Goal: Ask a question

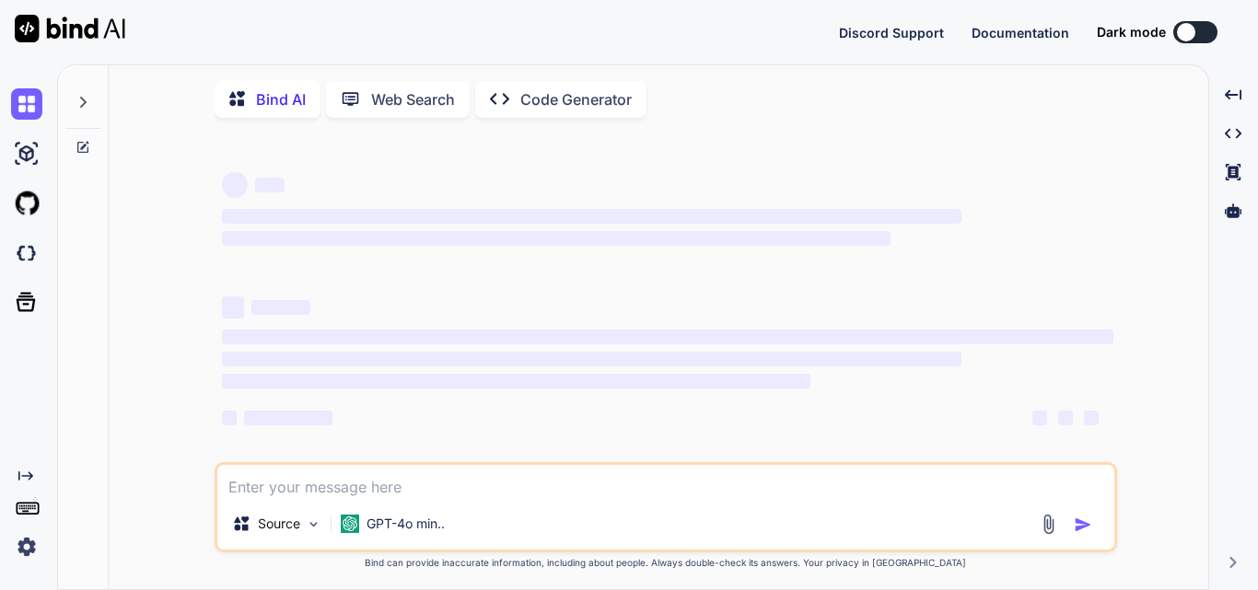
click at [315, 487] on textarea at bounding box center [665, 481] width 897 height 33
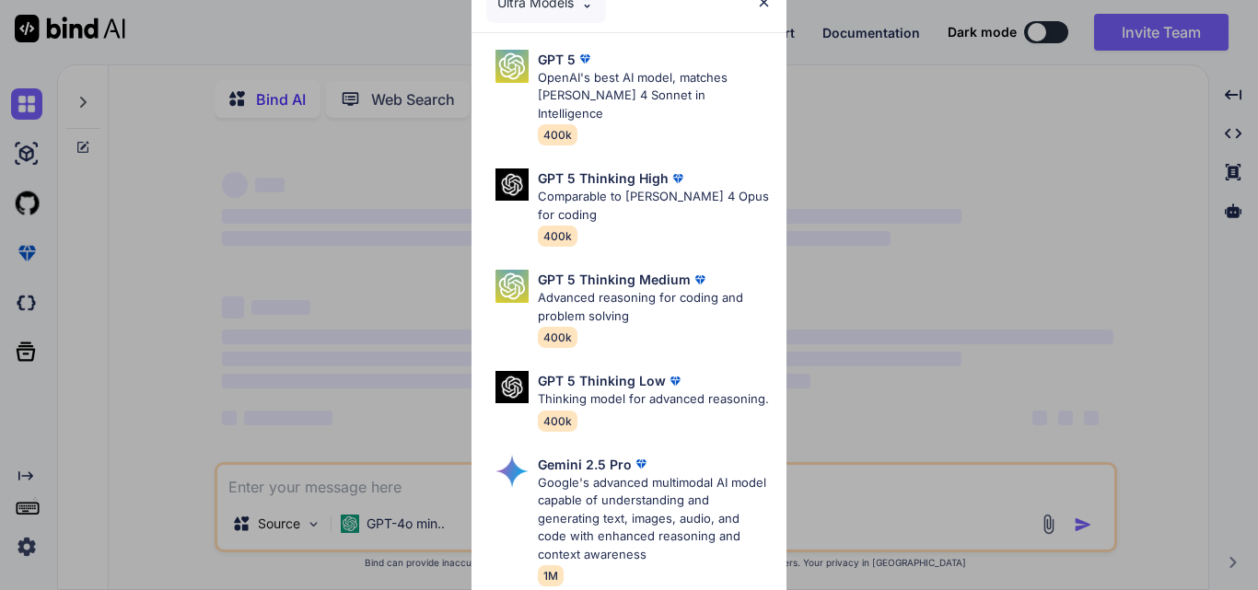
type textarea "x"
click at [227, 502] on div "Ultra Models GPT 5 OpenAI's best AI model, matches [PERSON_NAME] 4 Sonnet in In…" at bounding box center [629, 295] width 1258 height 590
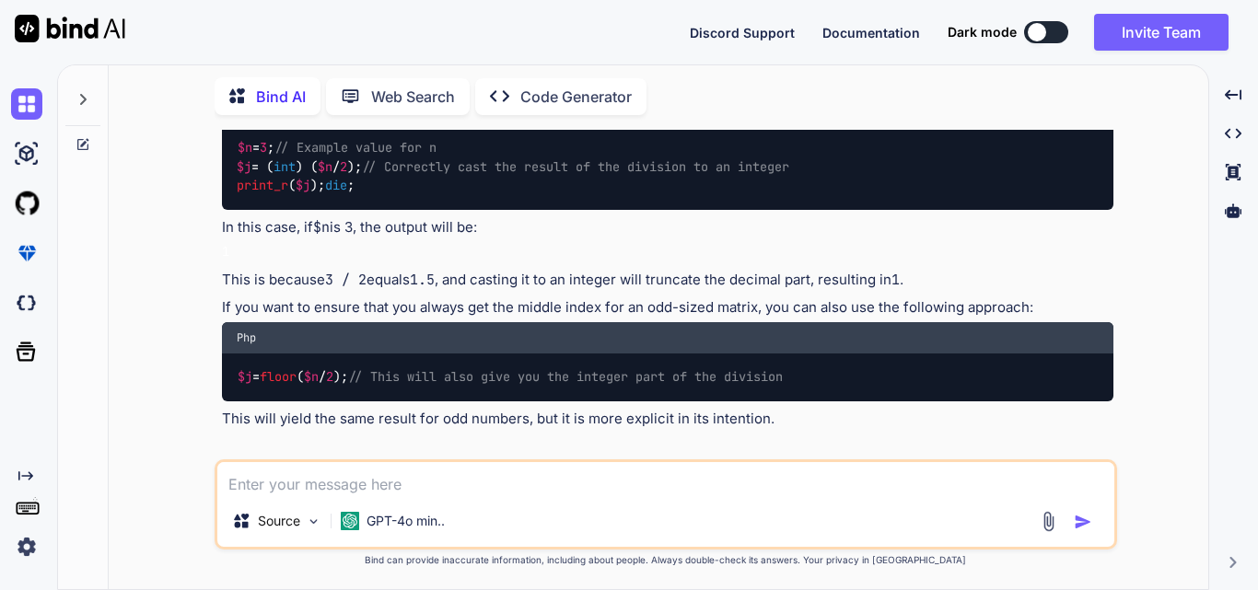
scroll to position [1969, 0]
click at [326, 468] on textarea at bounding box center [665, 478] width 897 height 33
type textarea "i"
type textarea "x"
type textarea "i"
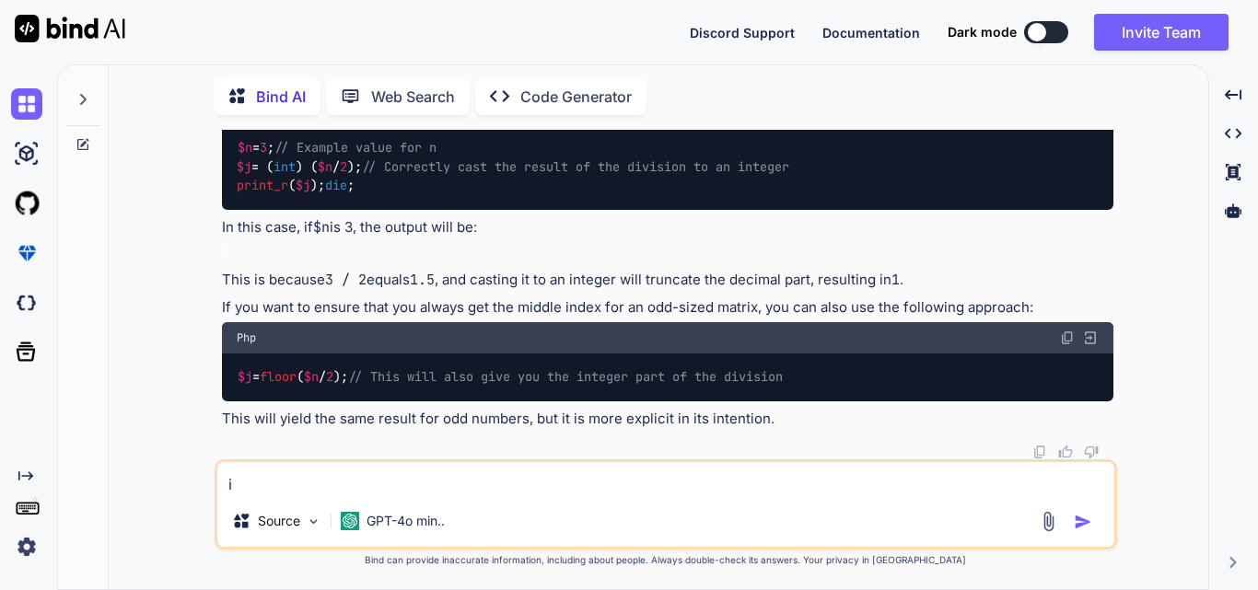
type textarea "x"
type textarea "i a"
type textarea "x"
type textarea "i am"
type textarea "x"
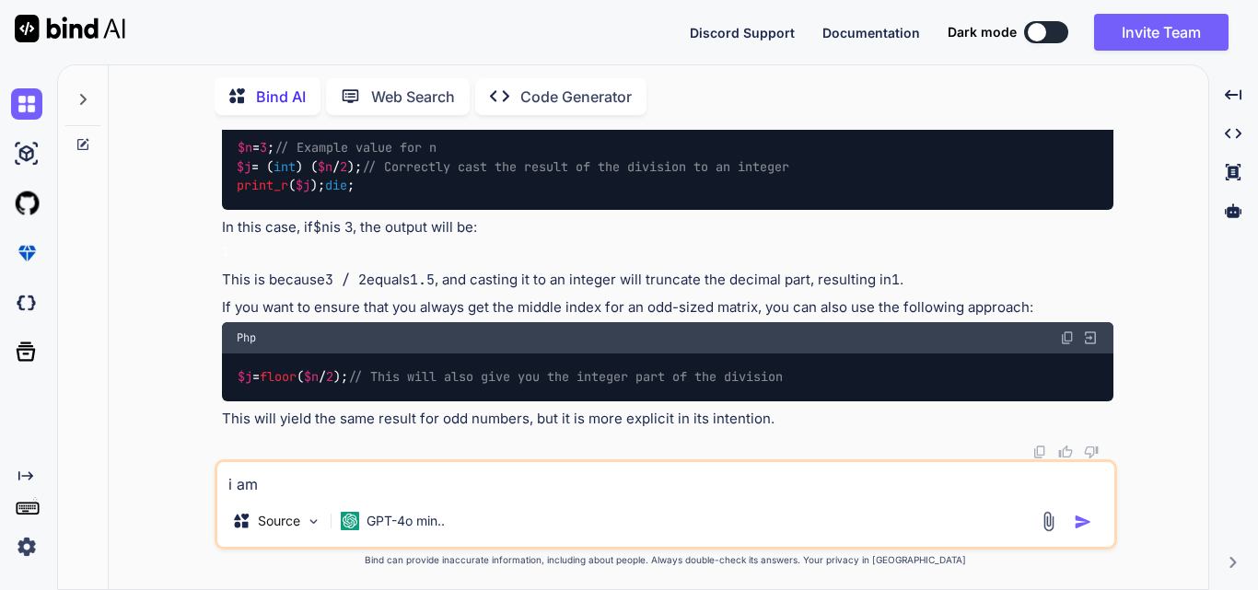
type textarea "i am"
type textarea "x"
type textarea "i am t"
type textarea "x"
type textarea "i am tr"
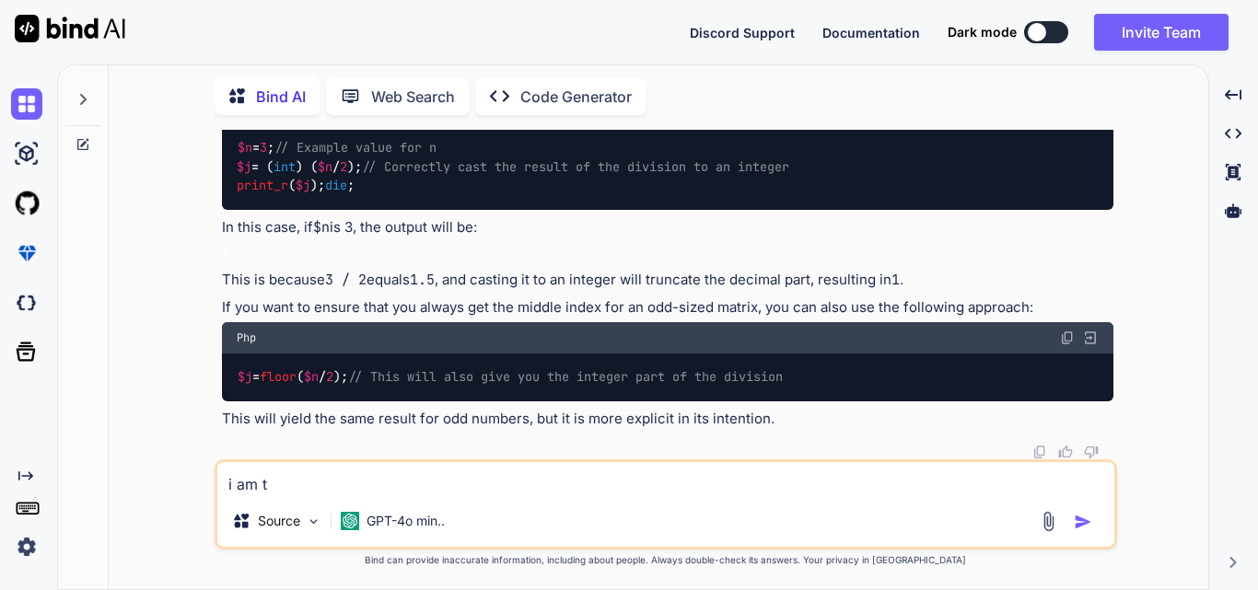
type textarea "x"
type textarea "i am try"
type textarea "x"
type textarea "i am tryi"
type textarea "x"
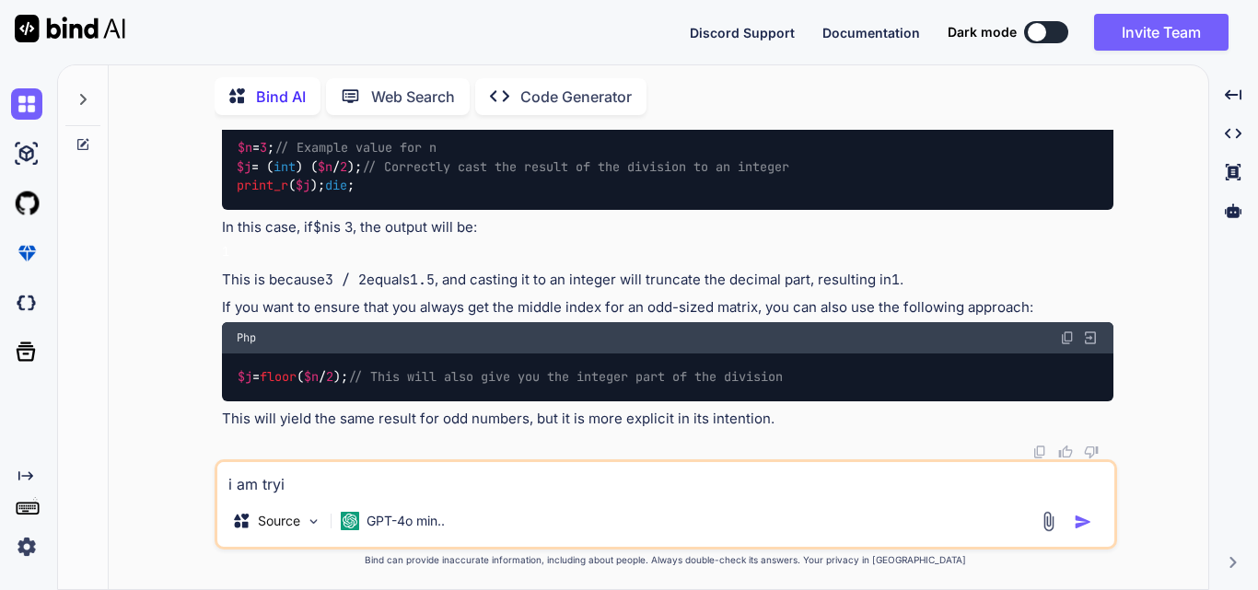
type textarea "i am tryin"
type textarea "x"
type textarea "i am trying"
type textarea "x"
type textarea "i am trying t"
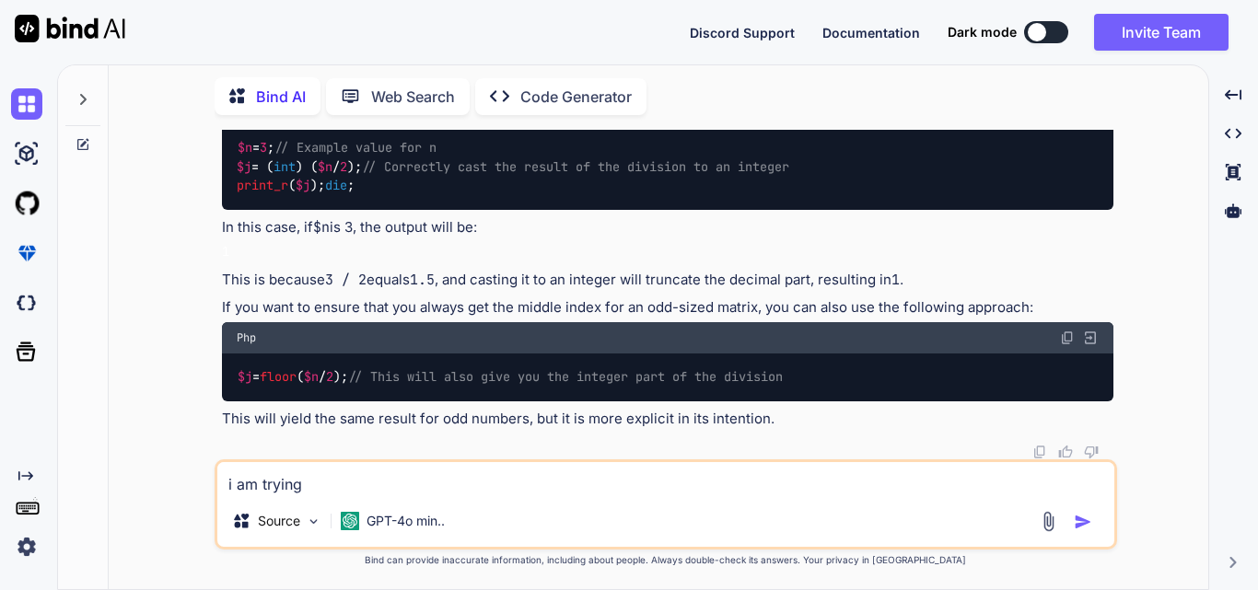
type textarea "x"
type textarea "i am trying to"
type textarea "x"
type textarea "i am trying to"
type textarea "x"
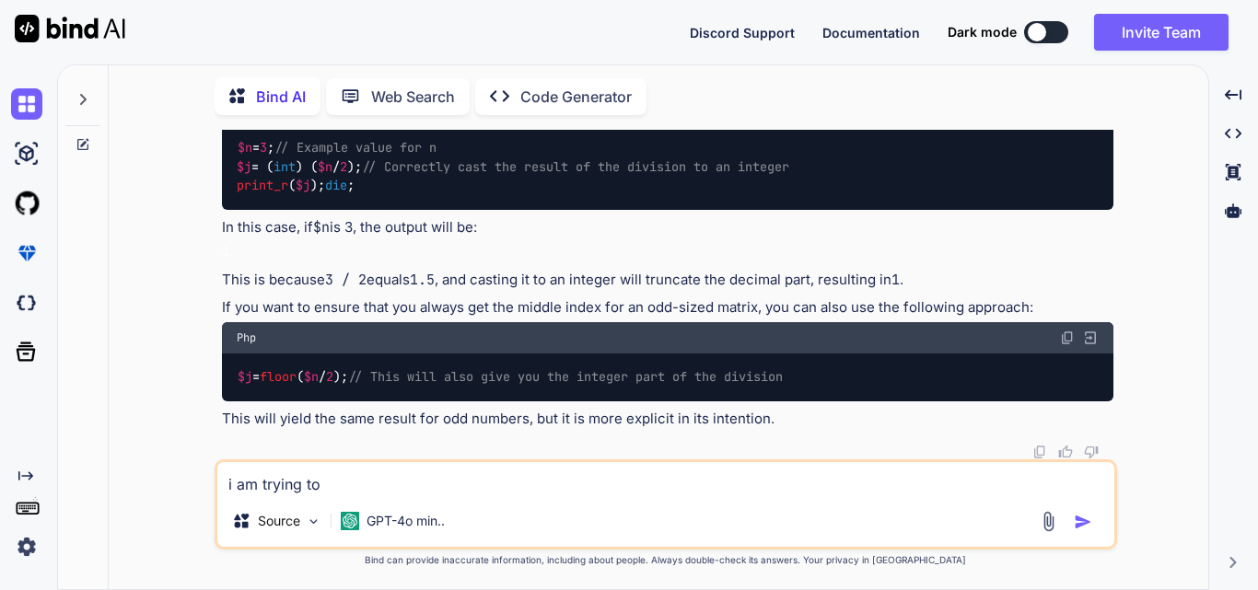
type textarea "i am trying to f"
type textarea "x"
type textarea "i am trying to fe"
type textarea "x"
type textarea "i am trying to fet"
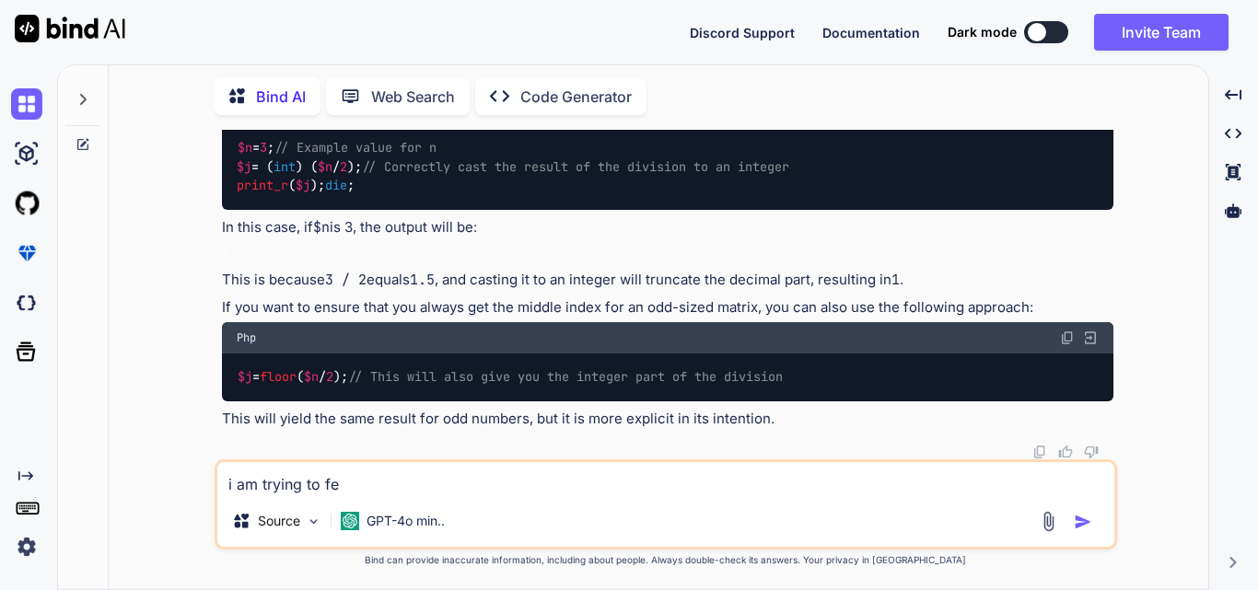
type textarea "x"
type textarea "i am trying to fetc"
type textarea "x"
type textarea "i am trying to fetch"
type textarea "x"
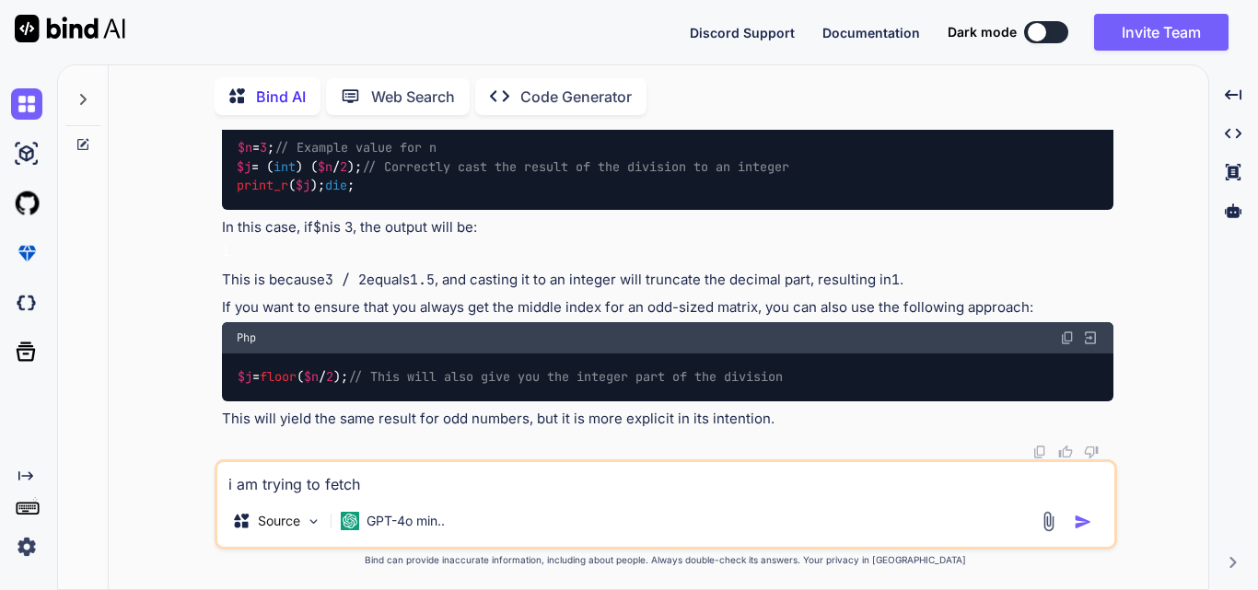
type textarea "i am trying to fetch"
type textarea "x"
type textarea "i am trying to fetch t"
type textarea "x"
type textarea "i am trying to fetch th"
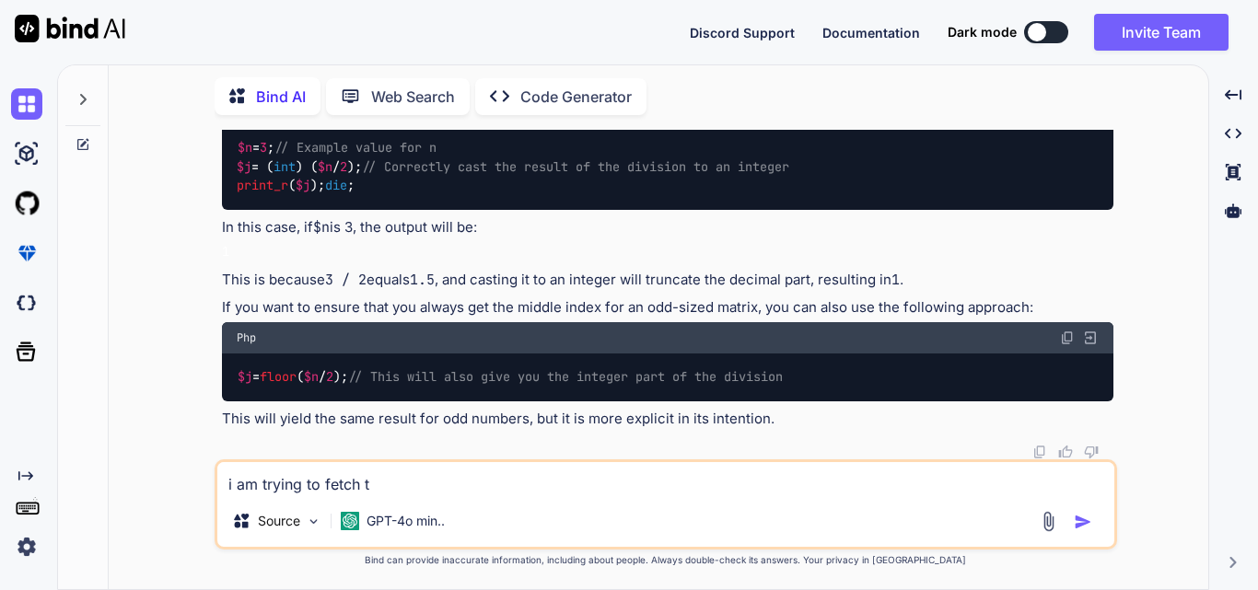
type textarea "x"
type textarea "i am trying to fetch the"
type textarea "x"
type textarea "i am trying to fetch the"
type textarea "x"
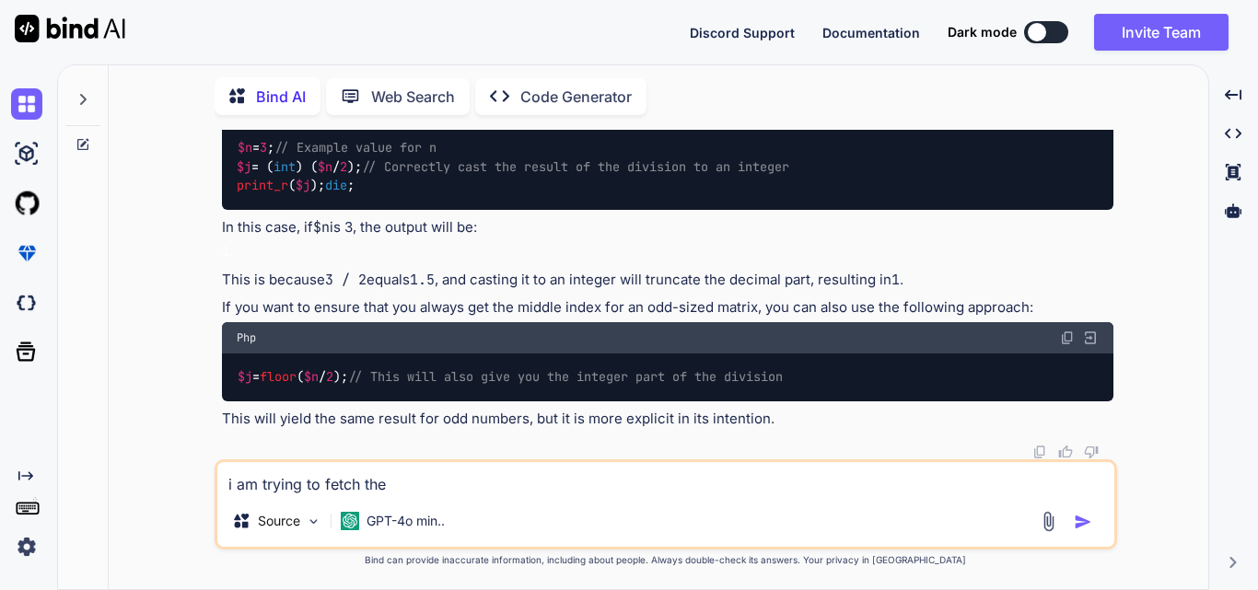
type textarea "i am trying to fetch the a"
type textarea "x"
type textarea "i am trying to fetch the ac"
type textarea "x"
type textarea "i am trying to fetch the acc"
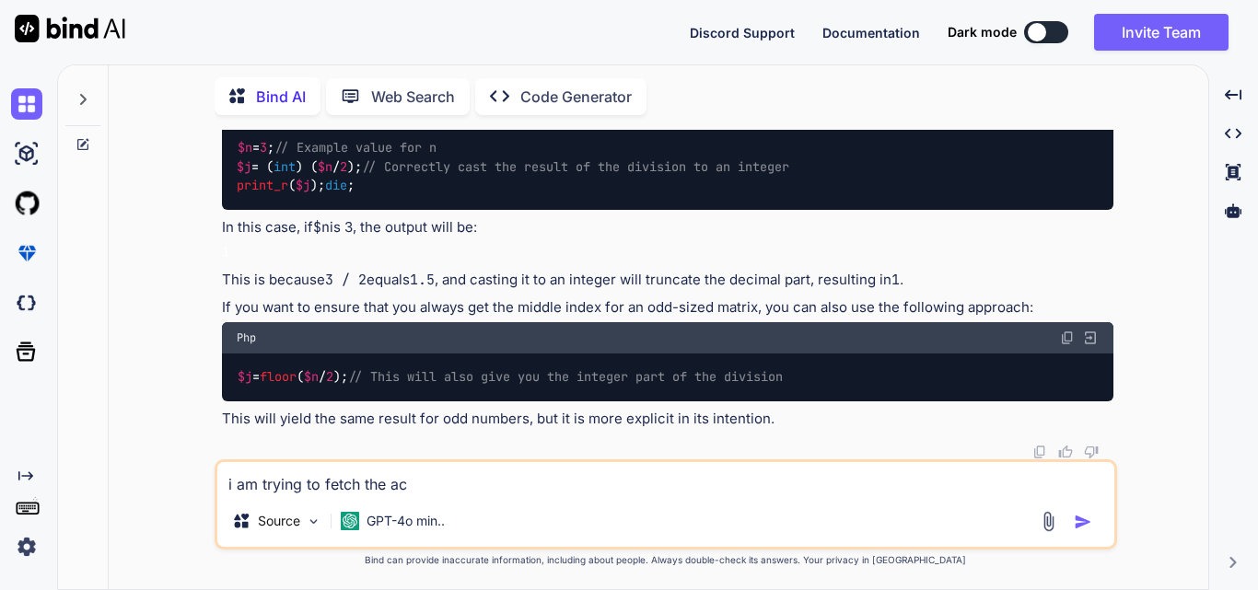
type textarea "x"
type textarea "i am trying to fetch the acce"
type textarea "x"
type textarea "i am trying to fetch the acces"
type textarea "x"
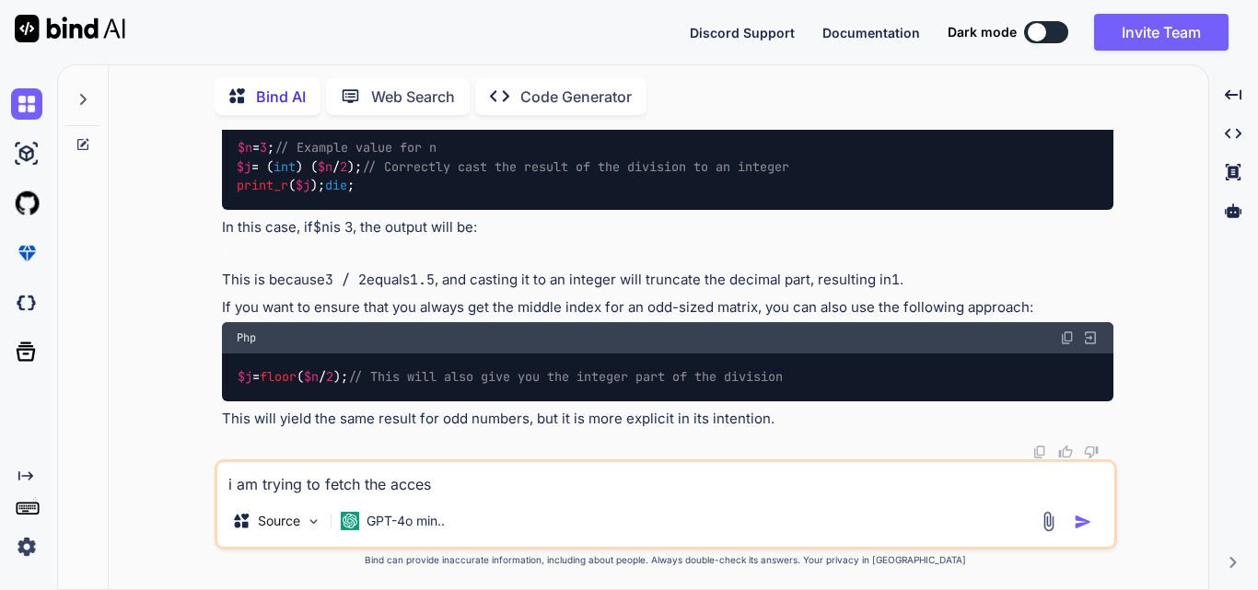
type textarea "i am trying to fetch the access"
type textarea "x"
type textarea "i am trying to fetch the access"
type textarea "x"
type textarea "i am trying to fetch the access t"
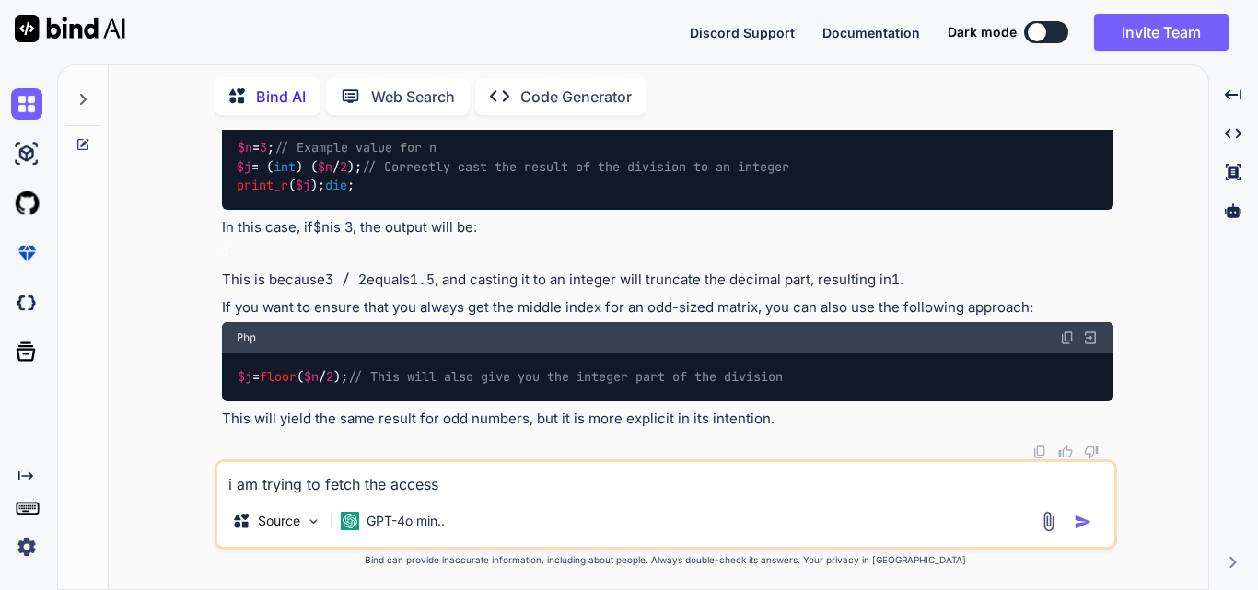
type textarea "x"
type textarea "i am trying to fetch the access to"
type textarea "x"
type textarea "i am trying to fetch the access tok"
type textarea "x"
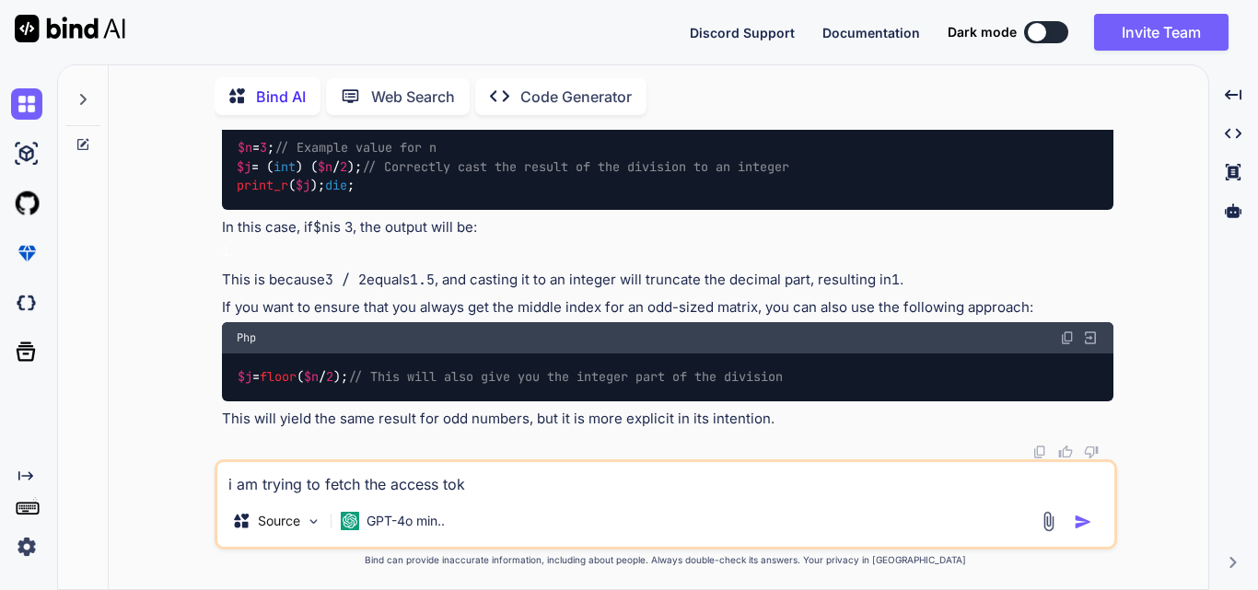
type textarea "i am trying to fetch the access toke"
type textarea "x"
type textarea "i am trying to fetch the access token"
type textarea "x"
type textarea "i am trying to fetch the access token"
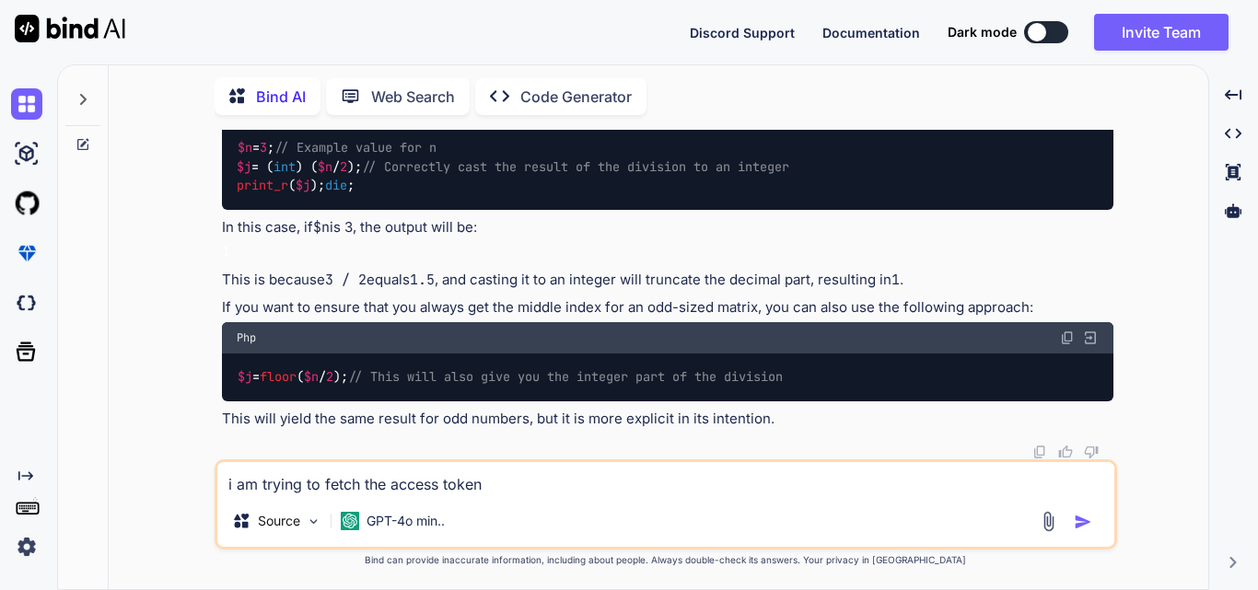
type textarea "x"
type textarea "i am trying to fetch the access token o"
type textarea "x"
type textarea "i am trying to fetch the access token of"
type textarea "x"
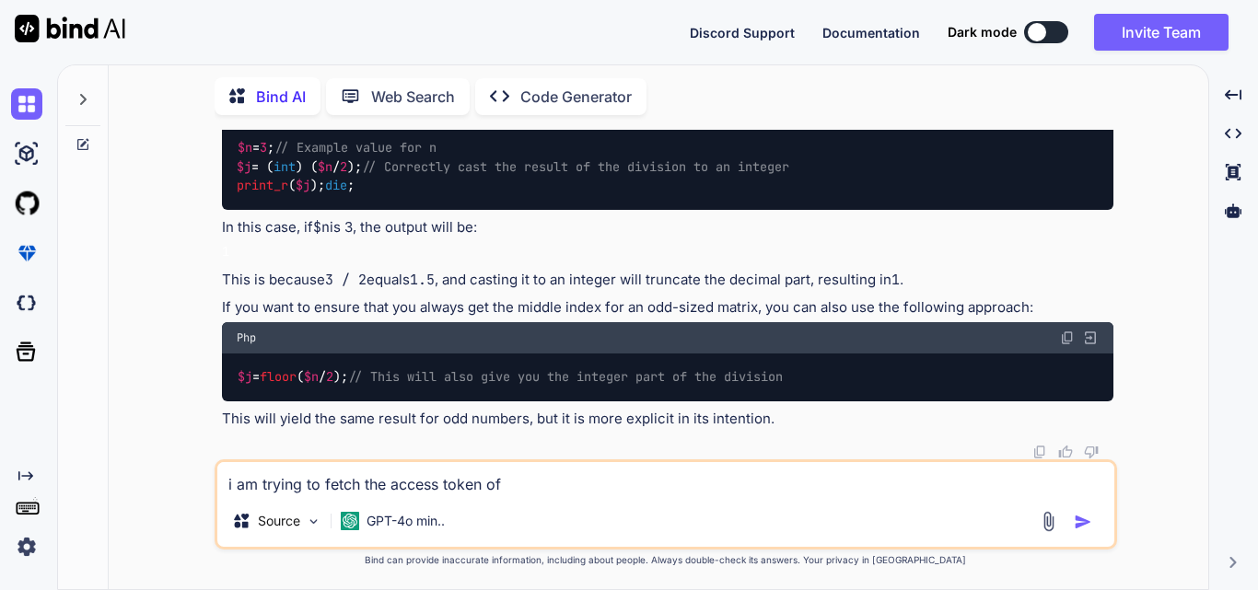
type textarea "i am trying to fetch the access token of"
type textarea "x"
type textarea "i am trying to fetch the access token of g"
type textarea "x"
type textarea "i am trying to fetch the access token of gu"
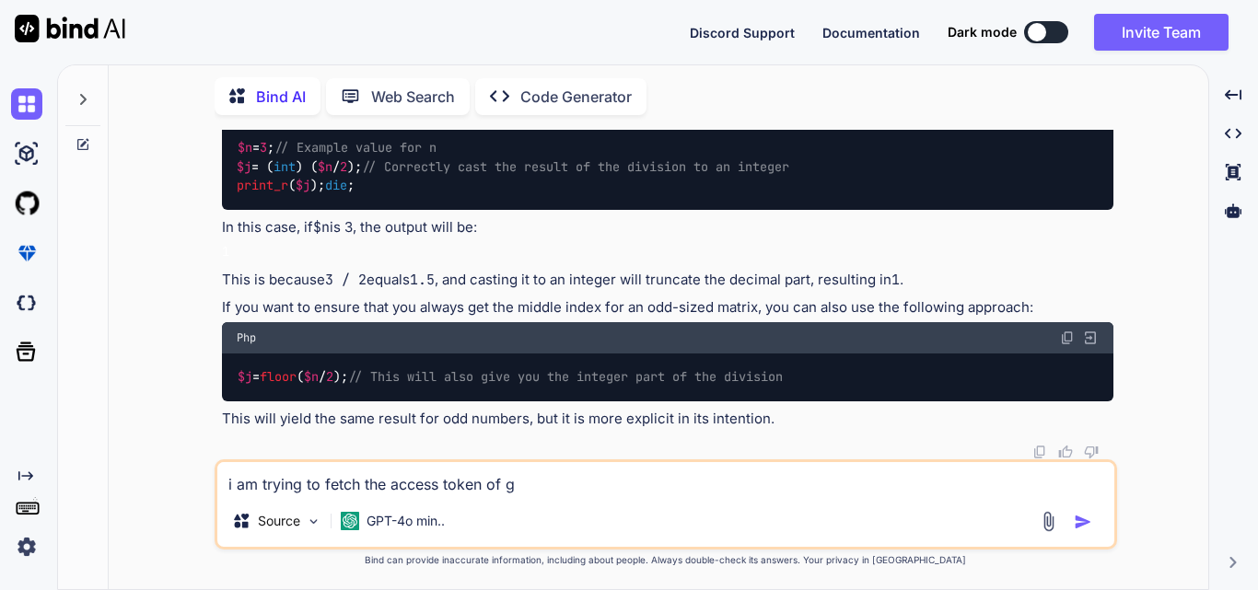
type textarea "x"
type textarea "i am trying to fetch the access token of gun"
type textarea "x"
type textarea "i am trying to fetch the access token of gunb"
type textarea "x"
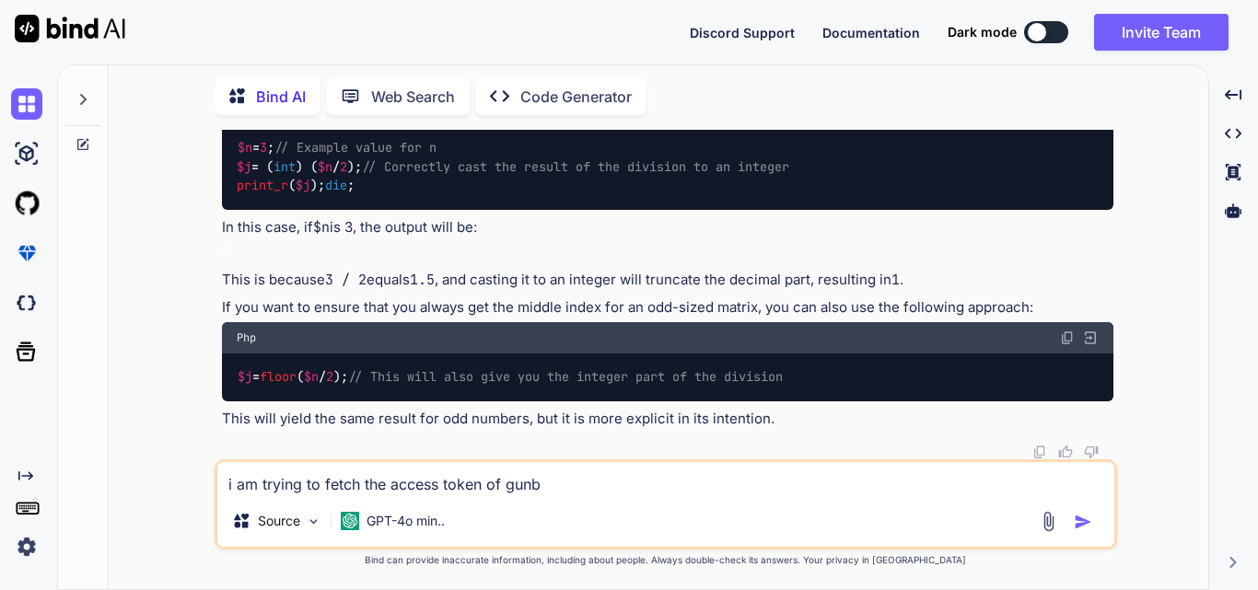
type textarea "i am trying to fetch the access token of gunbe"
type textarea "x"
type textarea "i am trying to fetch the access token of gunb"
type textarea "x"
type textarea "i am trying to fetch the access token of gunbr"
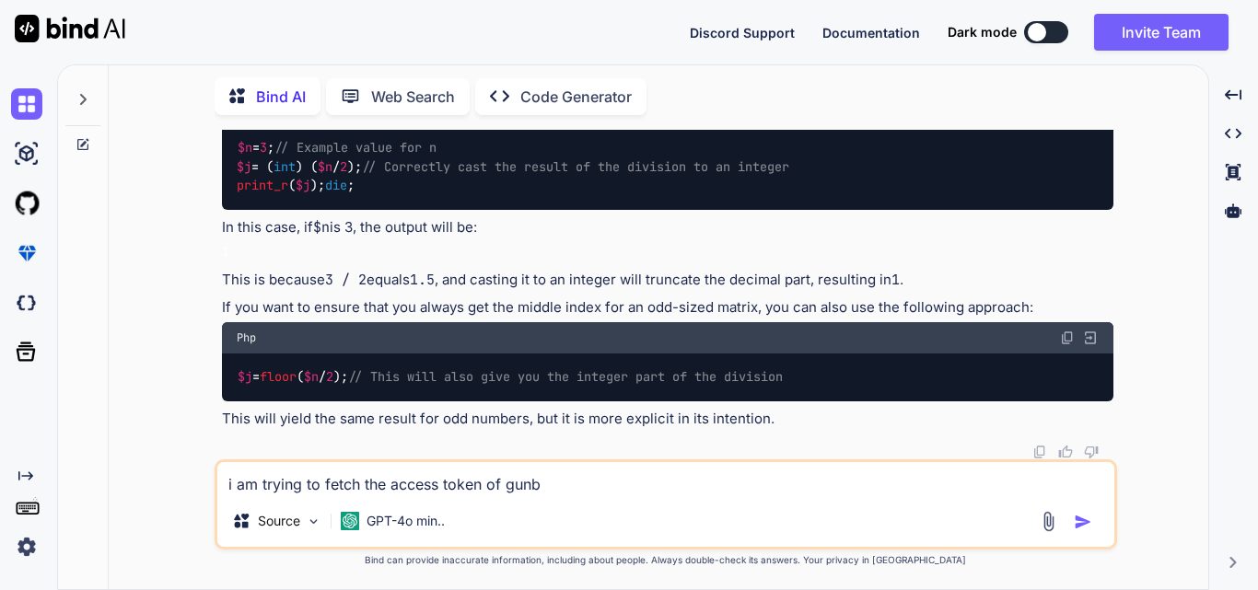
type textarea "x"
type textarea "i am trying to fetch the access token of gunbro"
type textarea "x"
type textarea "i am trying to fetch the access token of gunbrok"
type textarea "x"
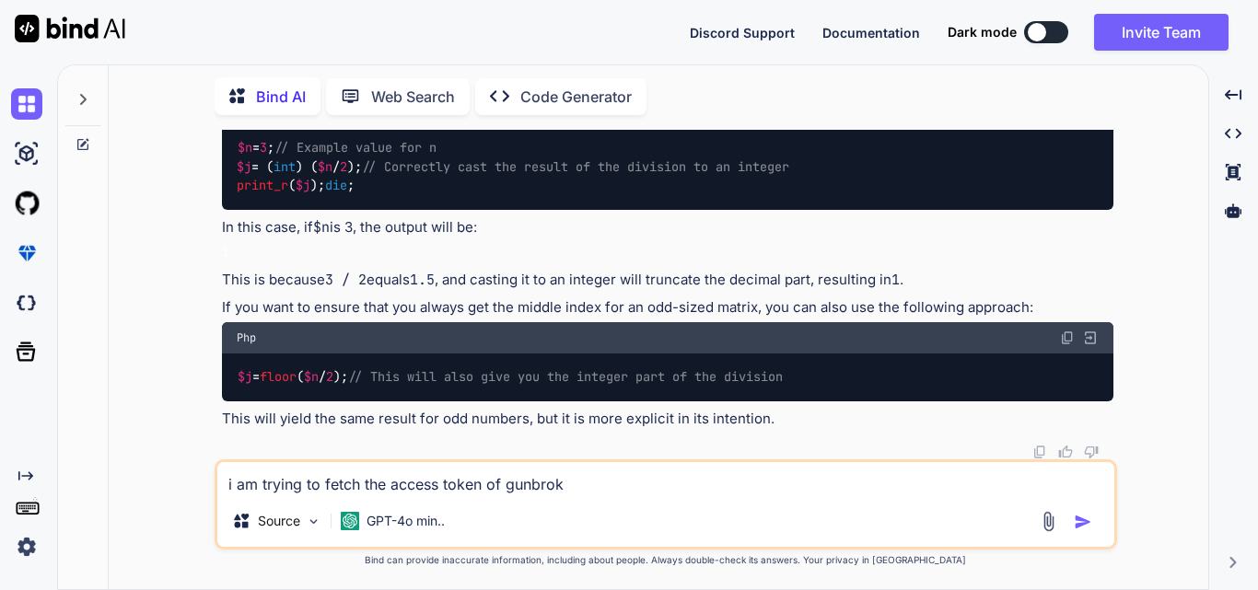
type textarea "i am trying to fetch the access token of gunbrokw"
type textarea "x"
type textarea "i am trying to fetch the access token of gunbrok"
type textarea "x"
type textarea "i am trying to fetch the access token of gunbroke"
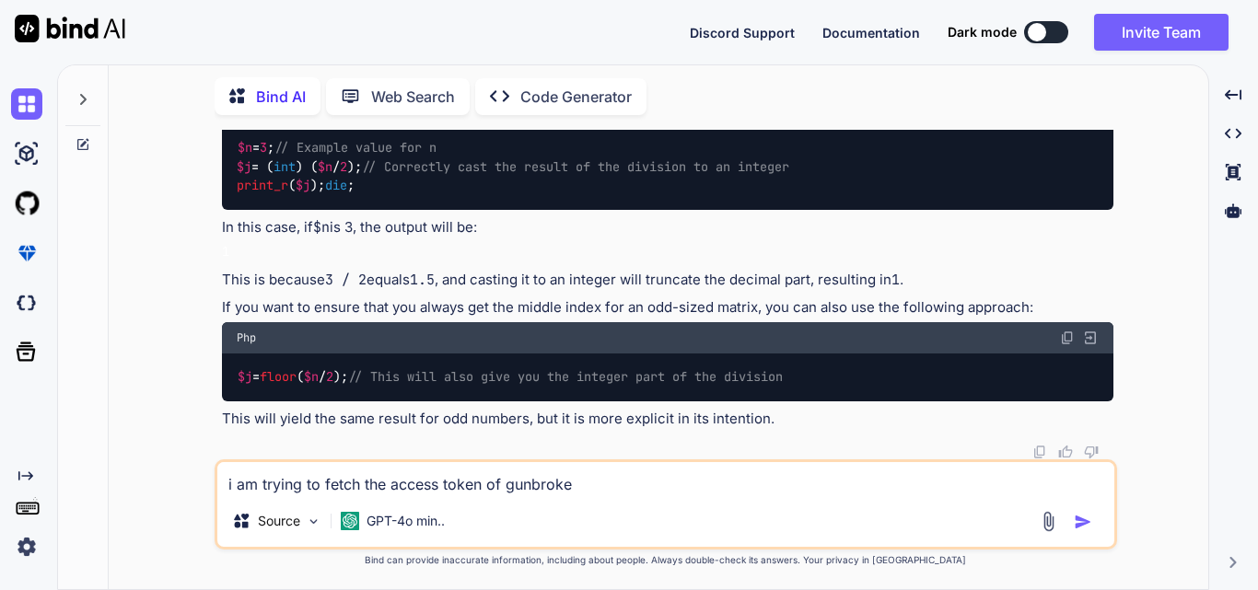
type textarea "x"
type textarea "i am trying to fetch the access token of gunbrokert"
type textarea "x"
type textarea "i am trying to fetch the access token of gunbrokert"
type textarea "x"
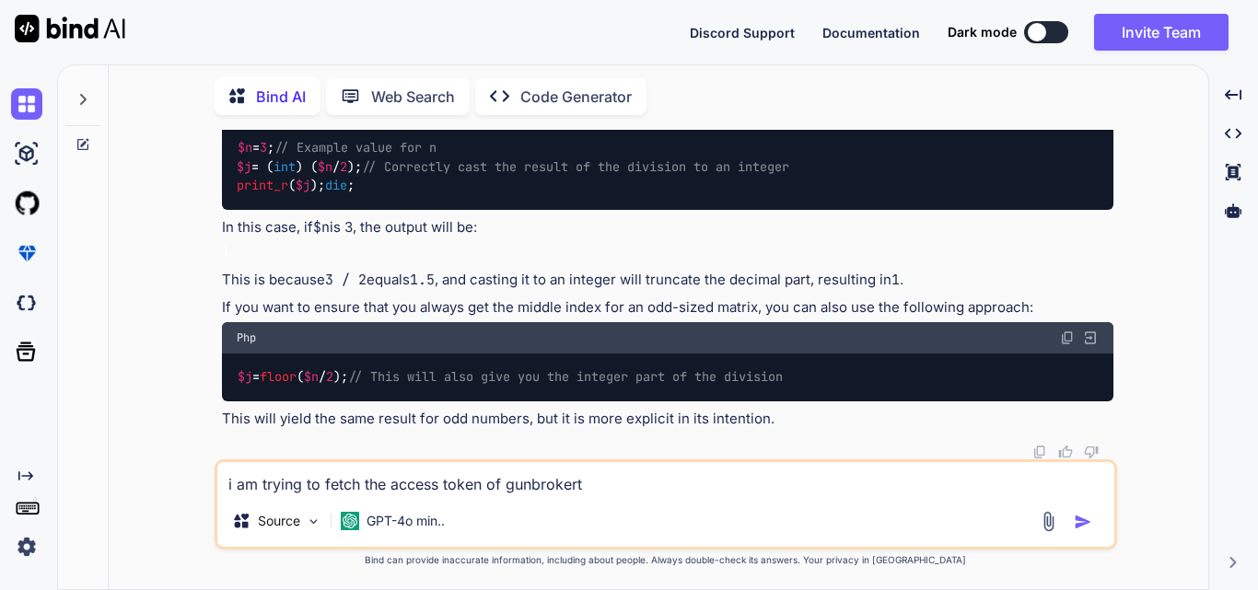
type textarea "i am trying to fetch the access token of gunbrokert"
type textarea "x"
type textarea "i am trying to fetch the access token of gunbroker"
type textarea "x"
type textarea "i am trying to fetch the access token of gunbroker"
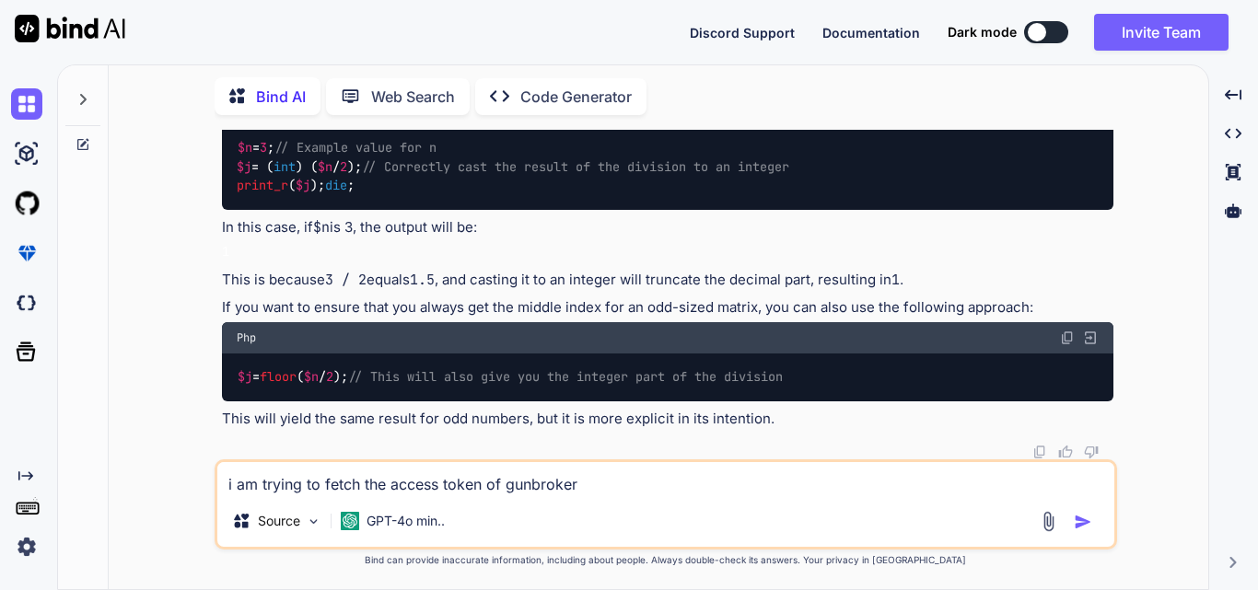
type textarea "x"
type textarea "i am trying to fetch the access token of gunbroker a"
type textarea "x"
type textarea "i am trying to fetch the access token of gunbroker ap"
type textarea "x"
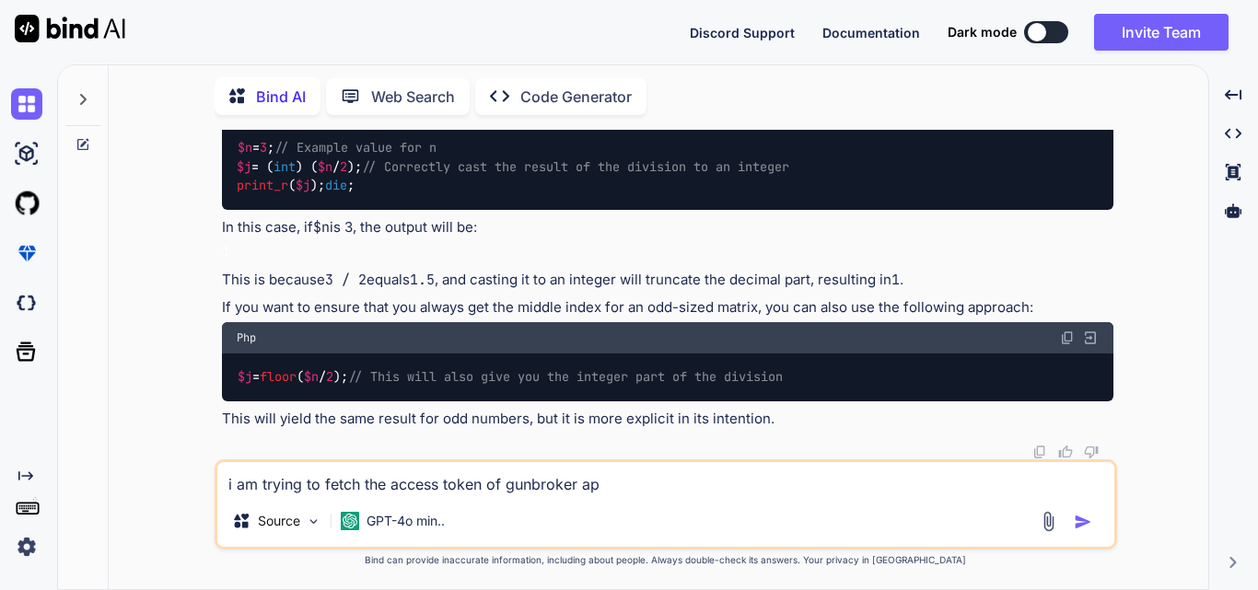
type textarea "i am trying to fetch the access token of gunbroker api"
type textarea "x"
type textarea "i am trying to fetch the access token of gunbroker api"
type textarea "x"
type textarea "i am trying to fetch the access token of gunbroker api b"
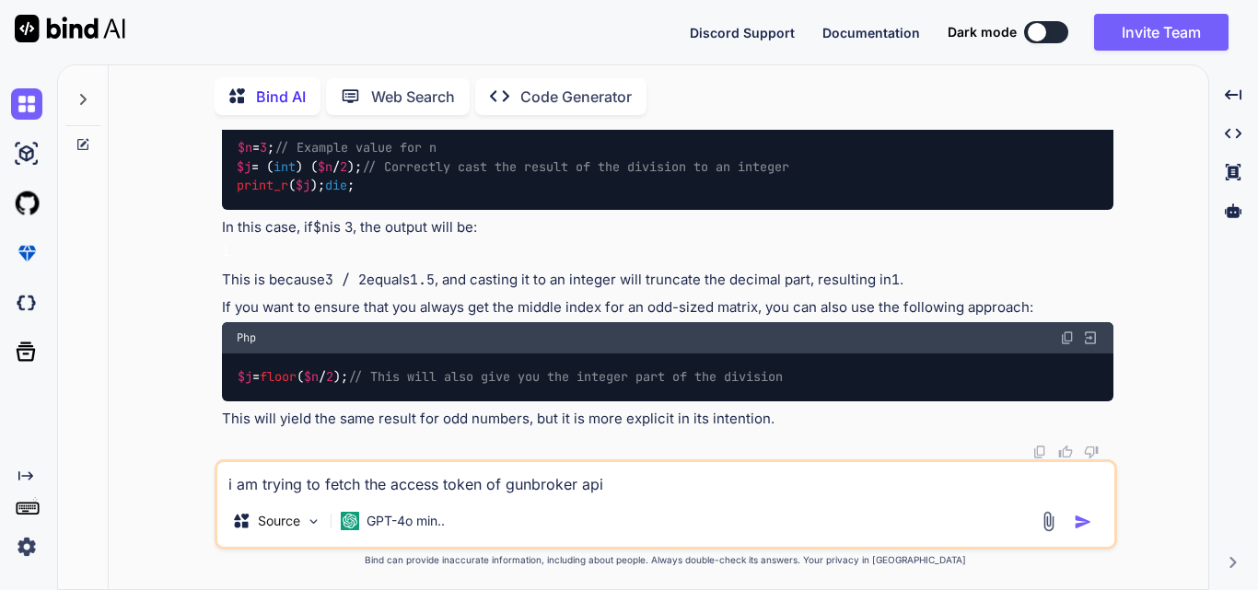
type textarea "x"
type textarea "i am trying to fetch the access token of gunbroker api bu"
type textarea "x"
type textarea "i am trying to fetch the access token of gunbroker api but"
type textarea "x"
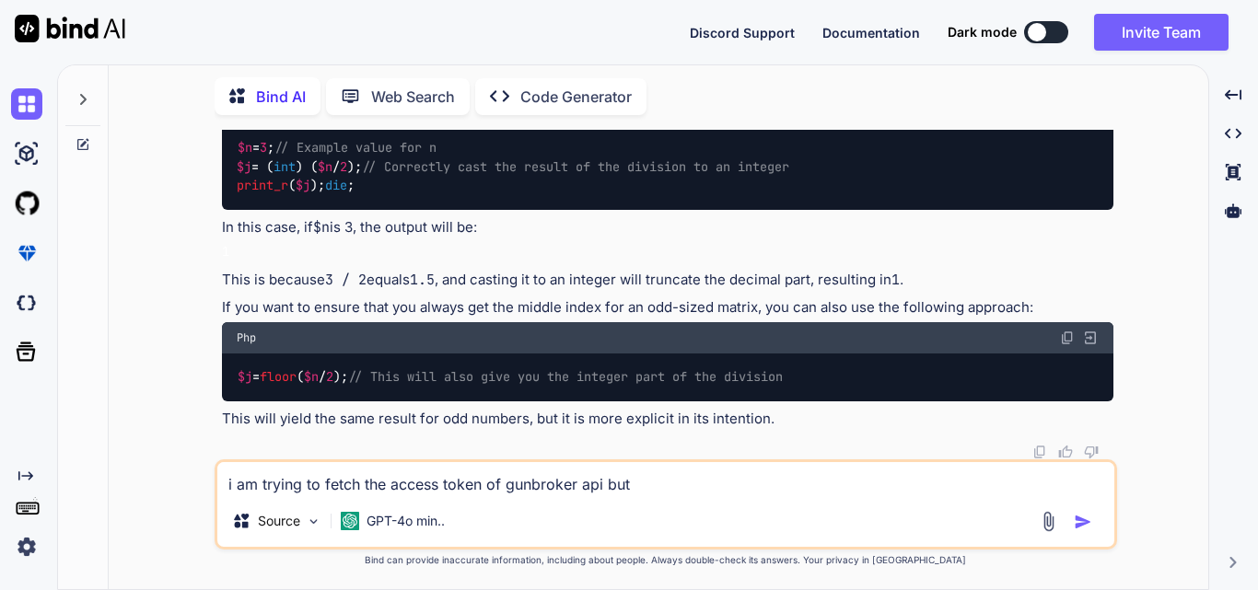
type textarea "i am trying to fetch the access token of gunbroker api but"
type textarea "x"
type textarea "i am trying to fetch the access token of gunbroker api but g"
type textarea "x"
type textarea "i am trying to fetch the access token of gunbroker api but ge"
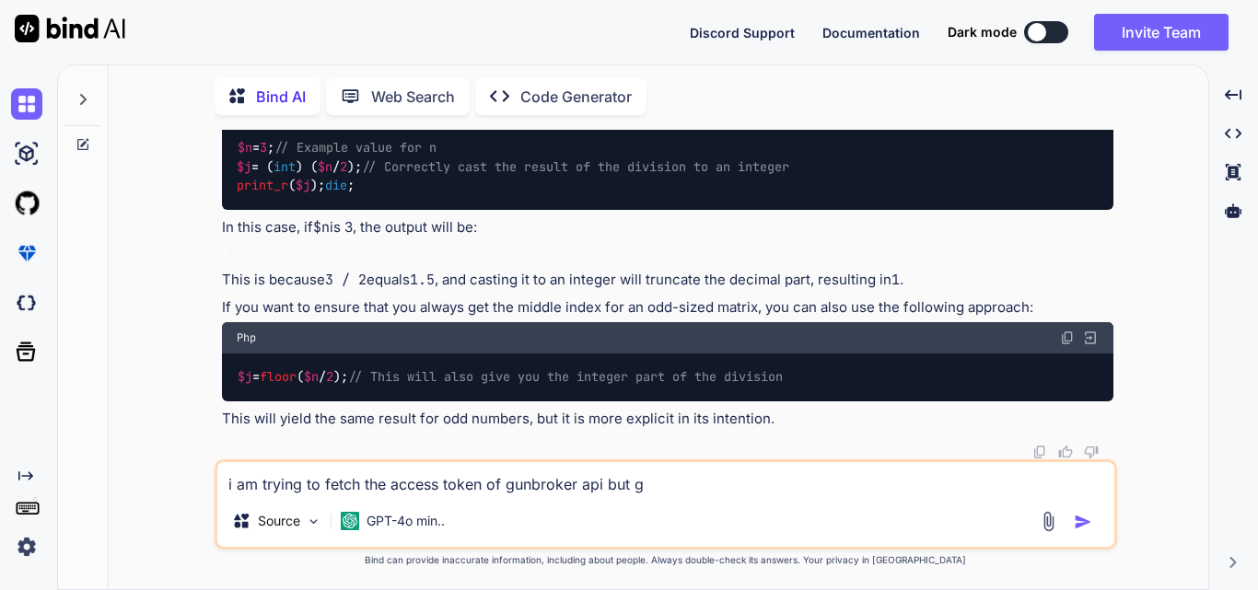
type textarea "x"
type textarea "i am trying to fetch the access token of gunbroker api but get"
type textarea "x"
type textarea "i am trying to fetch the access token of gunbroker api but gett"
type textarea "x"
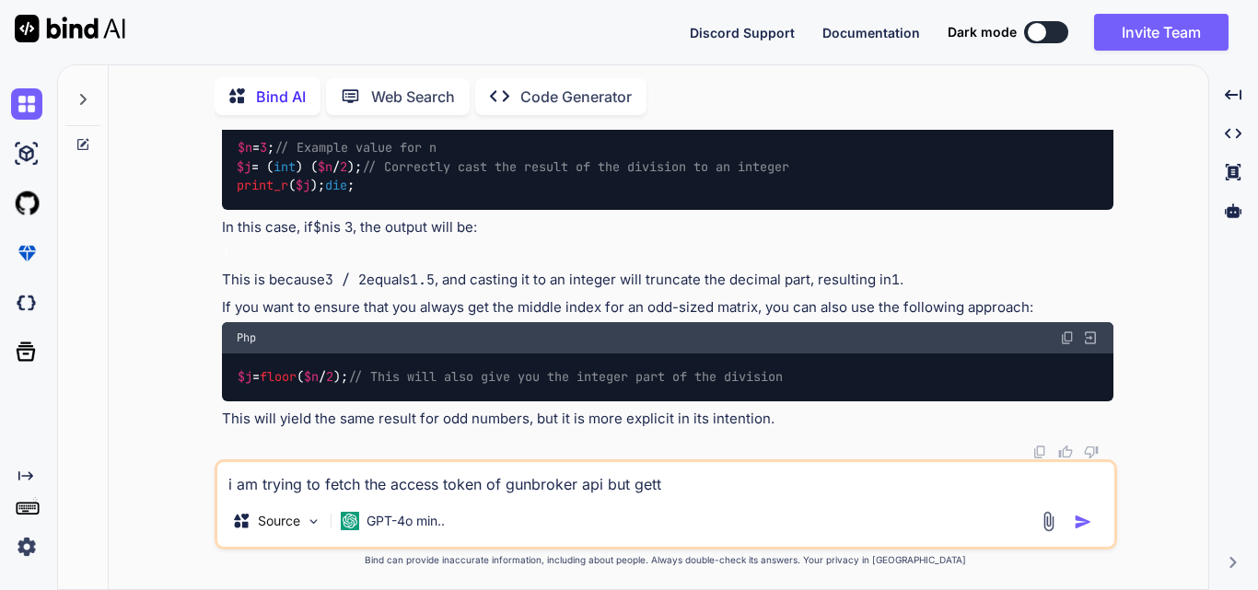
type textarea "i am trying to fetch the access token of gunbroker api but getti"
type textarea "x"
type textarea "i am trying to fetch the access token of gunbroker api but gettin"
type textarea "x"
type textarea "i am trying to fetch the access token of gunbroker api but getting"
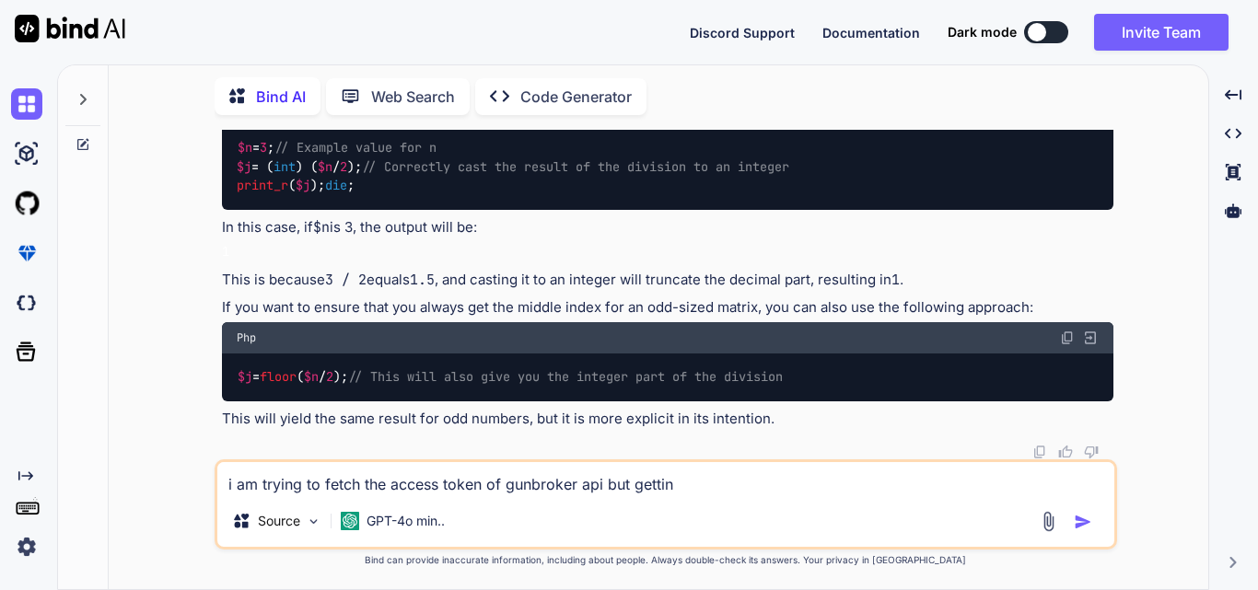
type textarea "x"
type textarea "i am trying to fetch the access token of gunbroker api but getting"
type textarea "x"
type textarea "i am trying to fetch the access token of gunbroker api but getting t"
type textarea "x"
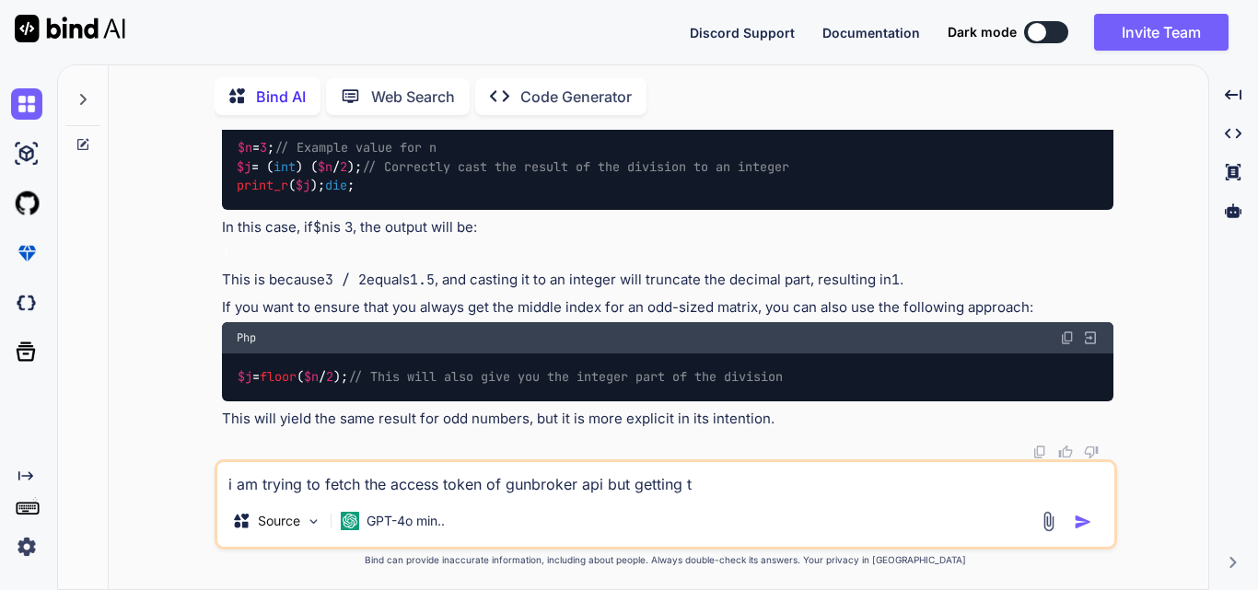
type textarea "i am trying to fetch the access token of gunbroker api but getting th"
type textarea "x"
type textarea "i am trying to fetch the access token of gunbroker api but getting thi"
type textarea "x"
type textarea "i am trying to fetch the access token of gunbroker api but getting this"
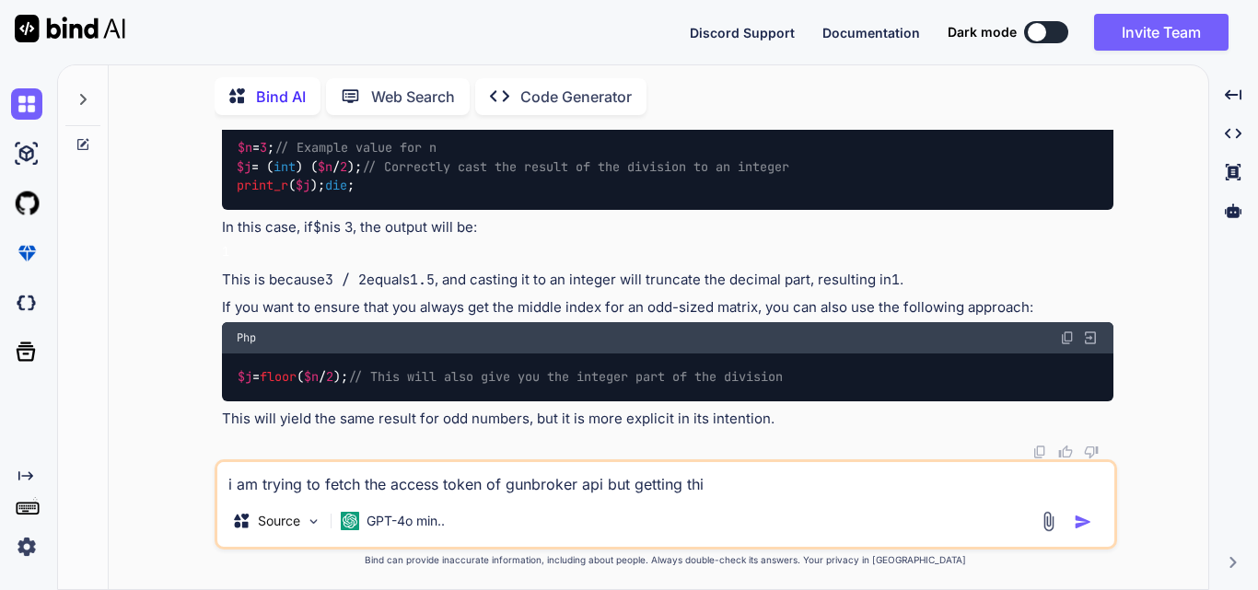
type textarea "x"
type textarea "i am trying to fetch the access token of gunbroker api but getting this"
type textarea "x"
type textarea "i am trying to fetch the access token of gunbroker api but getting this ."
type textarea "x"
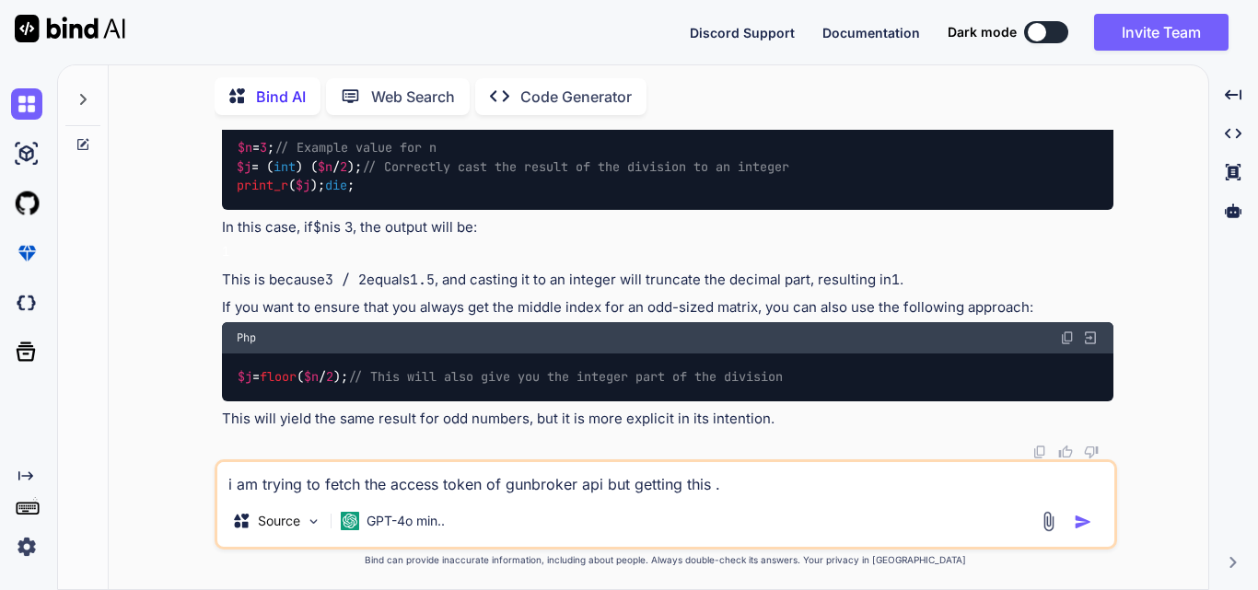
type textarea "i am trying to fetch the access token of gunbroker api but getting this .."
type textarea "x"
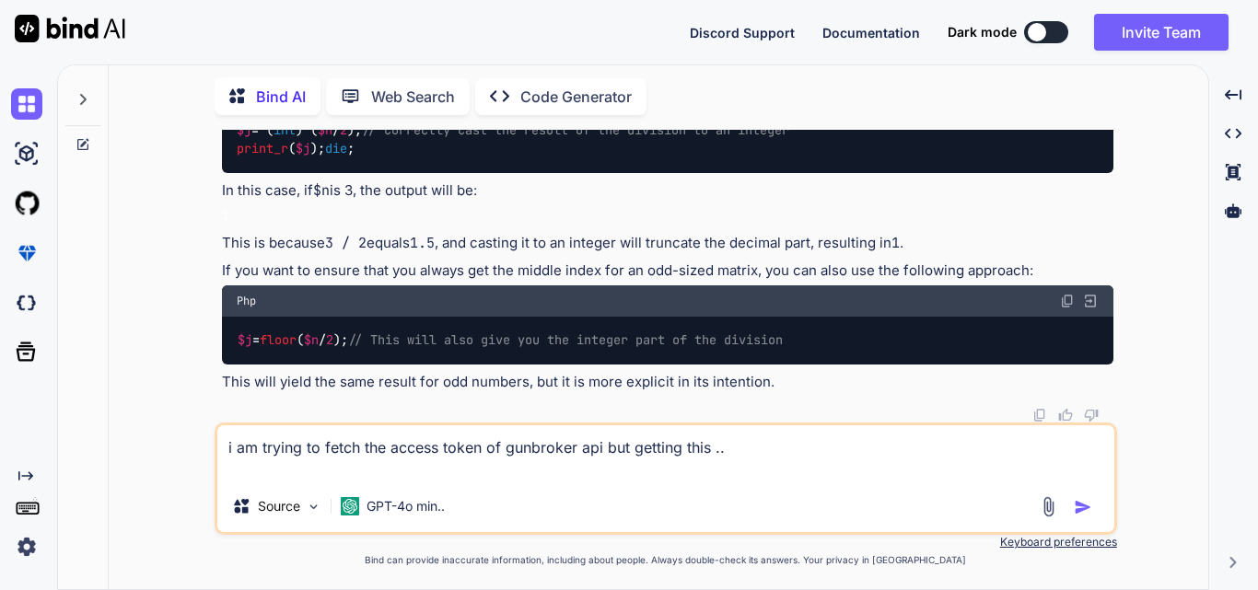
paste textarea "{ "userMessage": "Sorry an unexpected error has occurred. Please try your call …"
type textarea "i am trying to fetch the access token of gunbroker api but getting this .. { "u…"
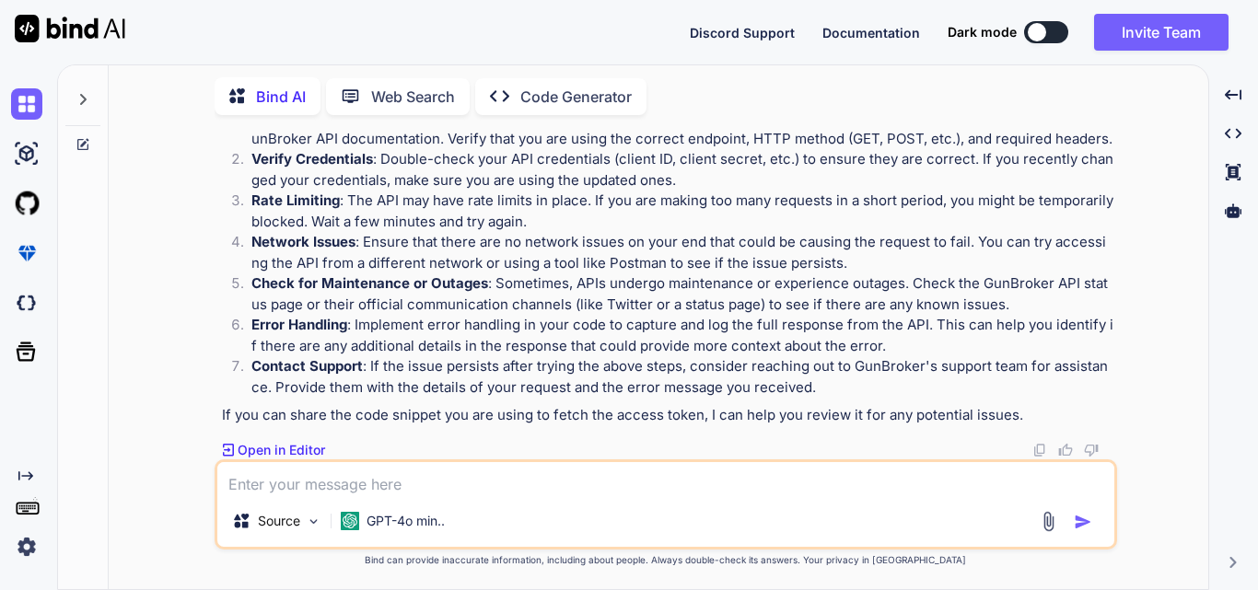
scroll to position [2519, 0]
